Goal: Task Accomplishment & Management: Manage account settings

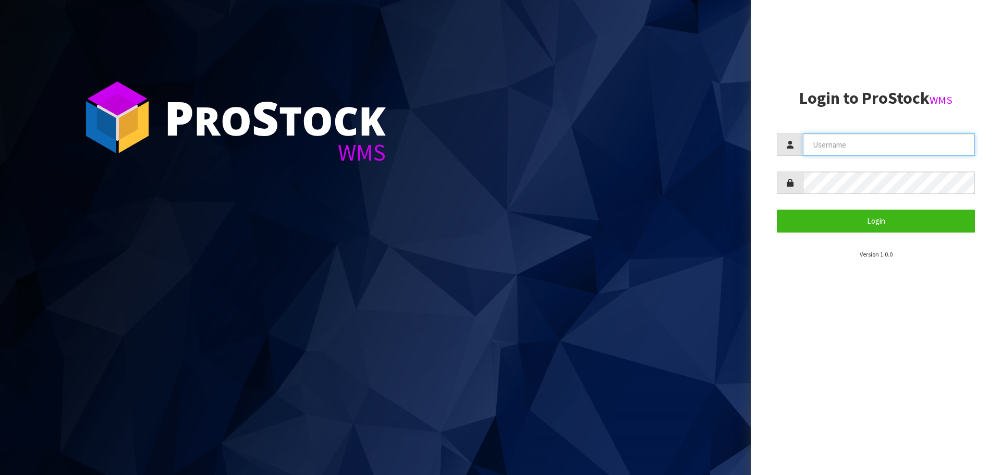
click at [870, 148] on input "text" at bounding box center [889, 145] width 172 height 22
type input "PACIFICBIOLOGICS"
click at [777, 210] on button "Login" at bounding box center [876, 221] width 198 height 22
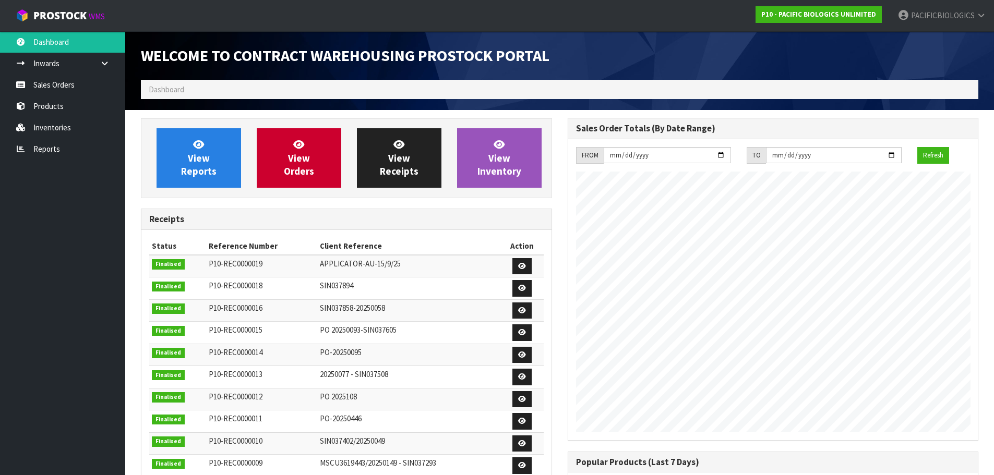
scroll to position [578, 426]
click at [48, 84] on link "Sales Orders" at bounding box center [62, 84] width 125 height 21
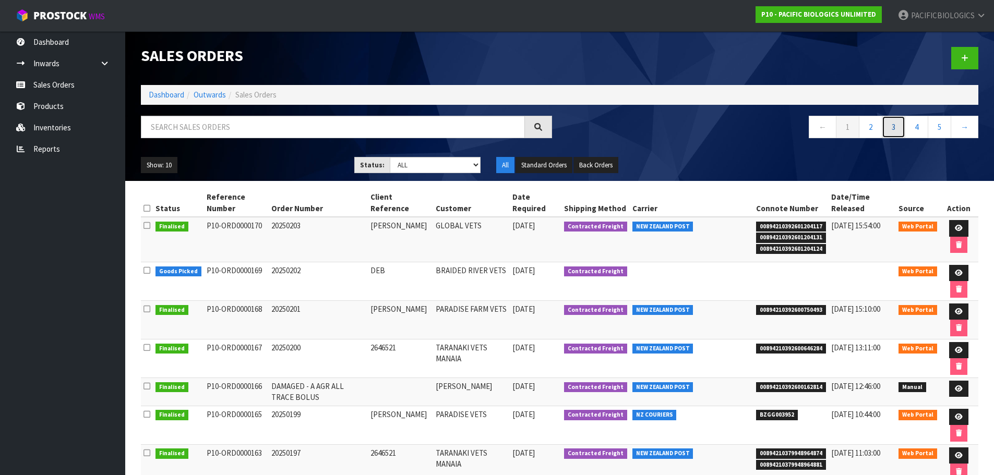
click at [889, 126] on link "3" at bounding box center [892, 127] width 23 height 22
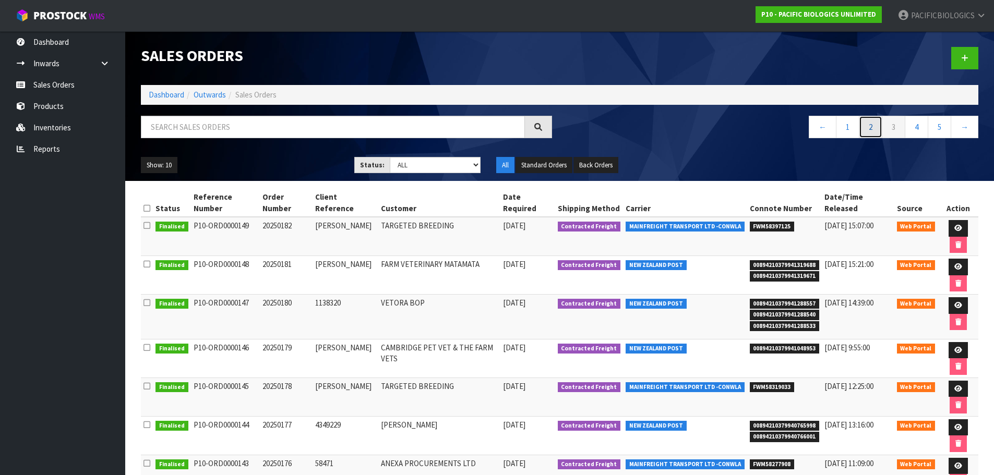
click at [876, 132] on link "2" at bounding box center [869, 127] width 23 height 22
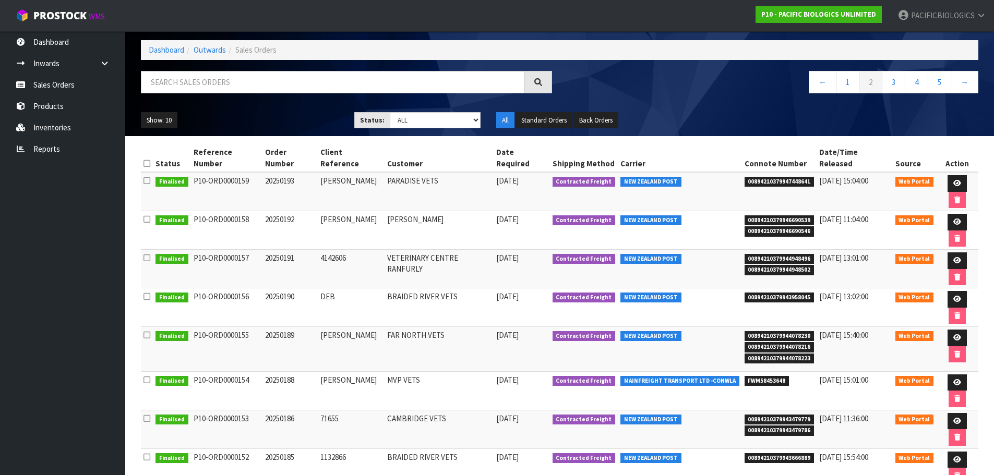
scroll to position [46, 0]
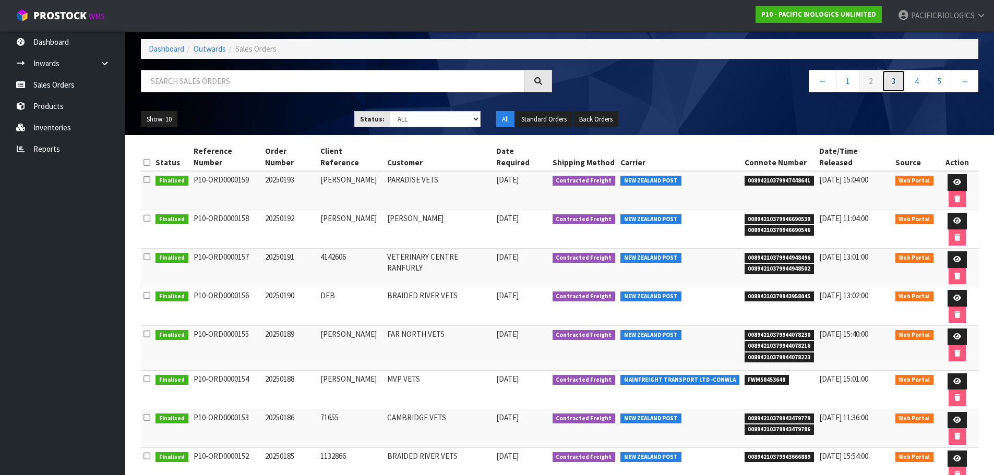
click at [895, 84] on link "3" at bounding box center [892, 81] width 23 height 22
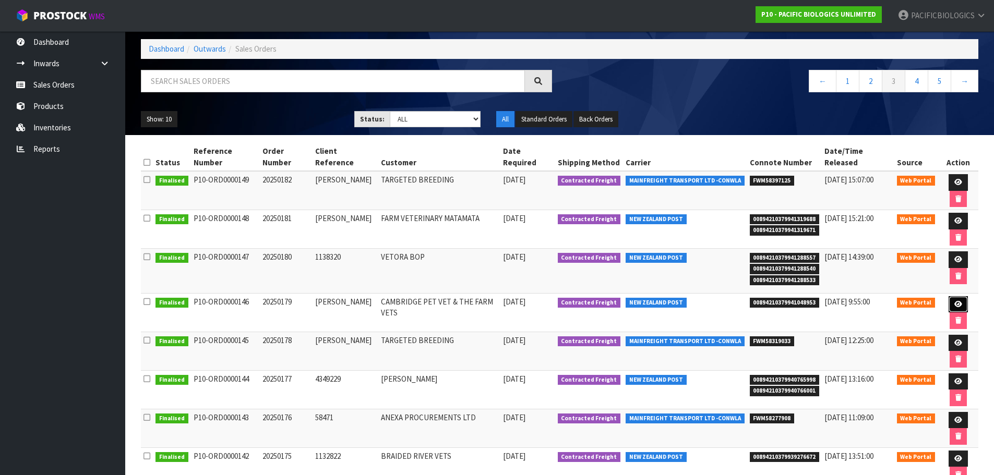
click at [954, 301] on icon at bounding box center [958, 304] width 8 height 7
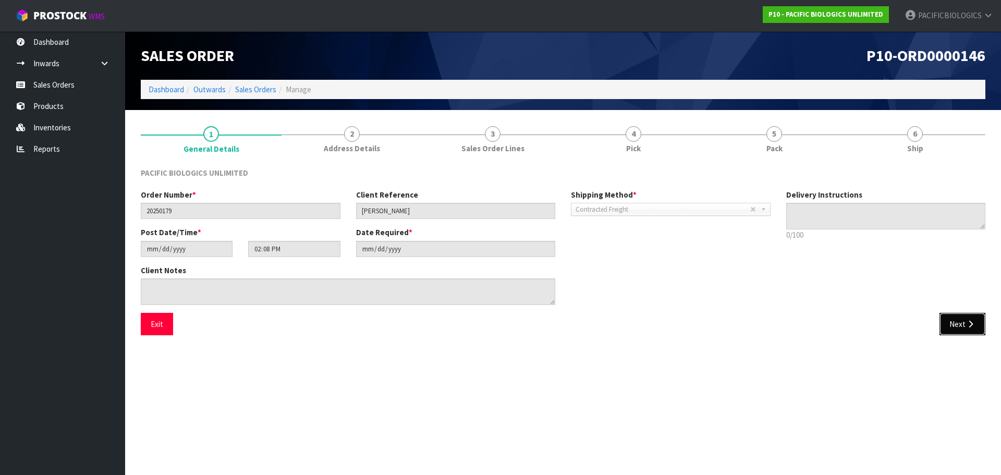
click at [958, 324] on button "Next" at bounding box center [963, 324] width 46 height 22
